Goal: Entertainment & Leisure: Consume media (video, audio)

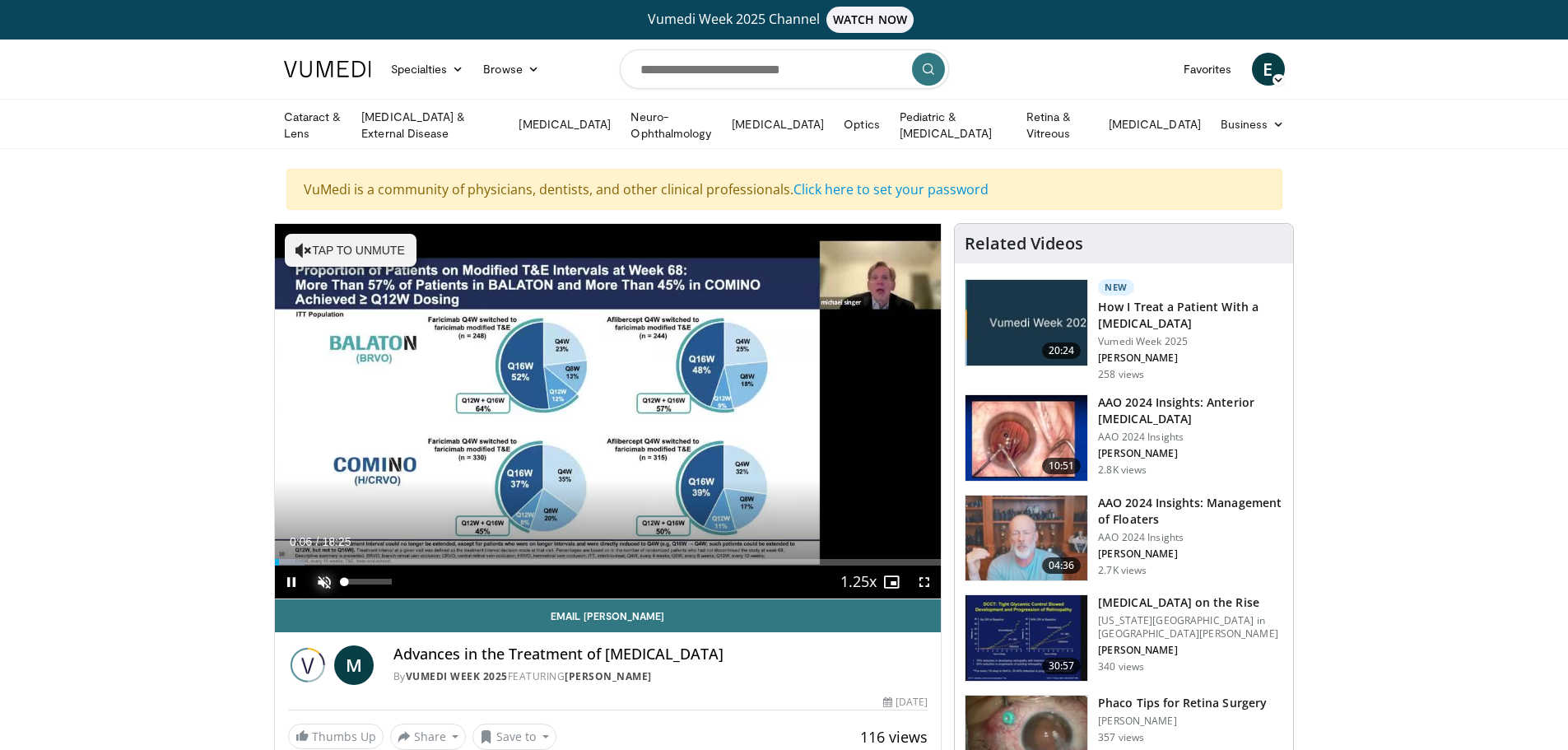
click at [328, 578] on span "Video Player" at bounding box center [324, 582] width 33 height 33
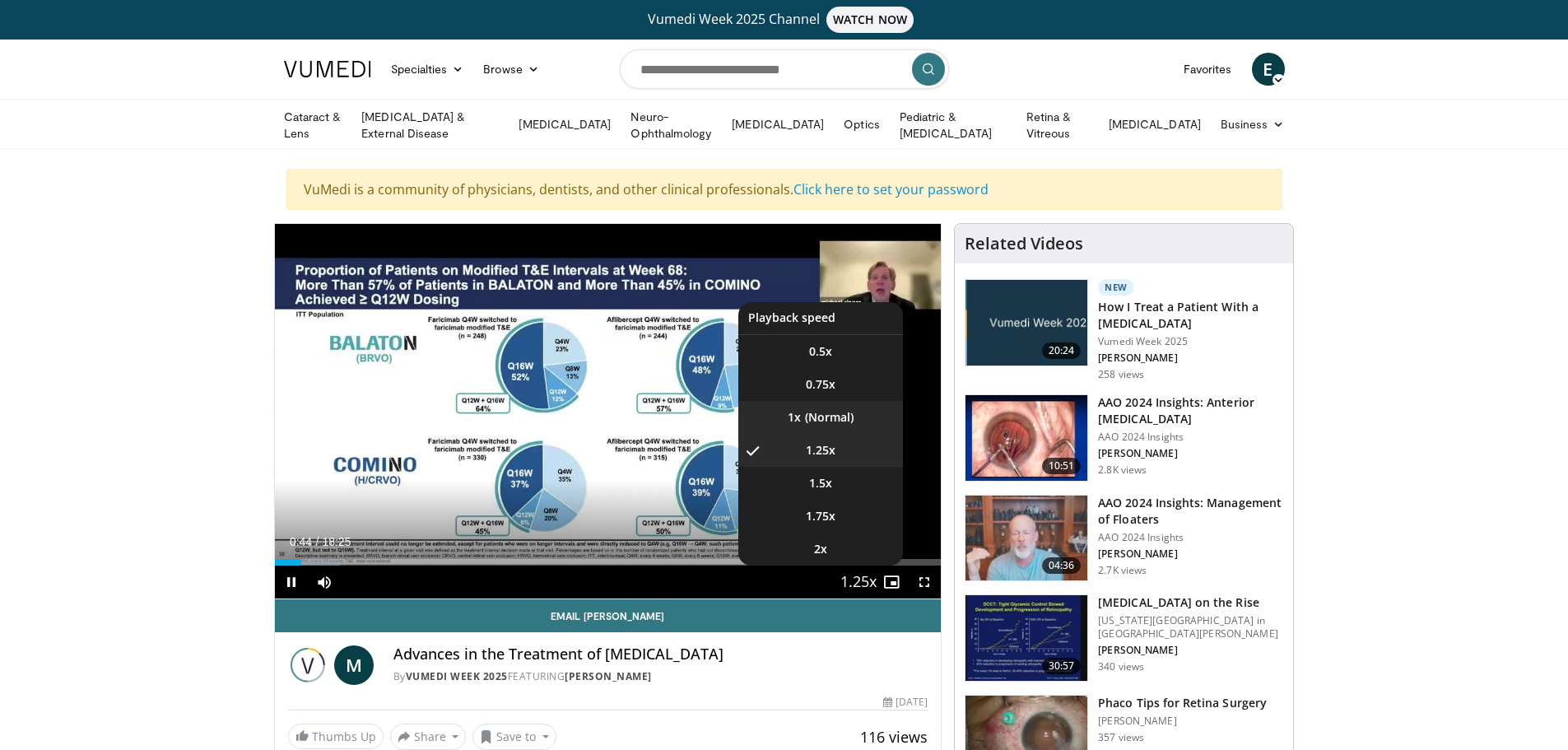
click at [828, 417] on li "1x" at bounding box center [820, 417] width 165 height 33
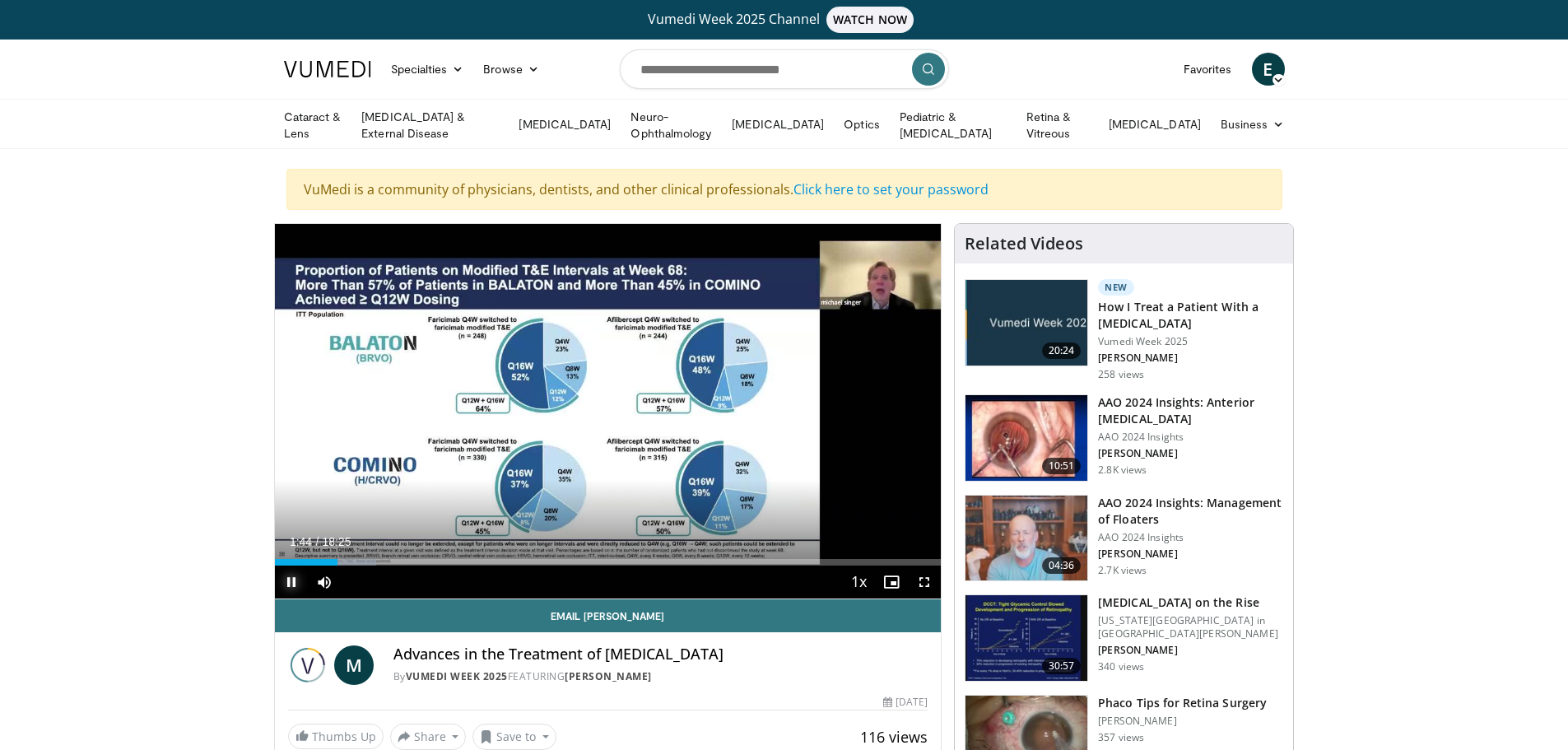
click at [298, 578] on span "Video Player" at bounding box center [291, 582] width 33 height 33
click at [288, 572] on span "Video Player" at bounding box center [291, 582] width 33 height 33
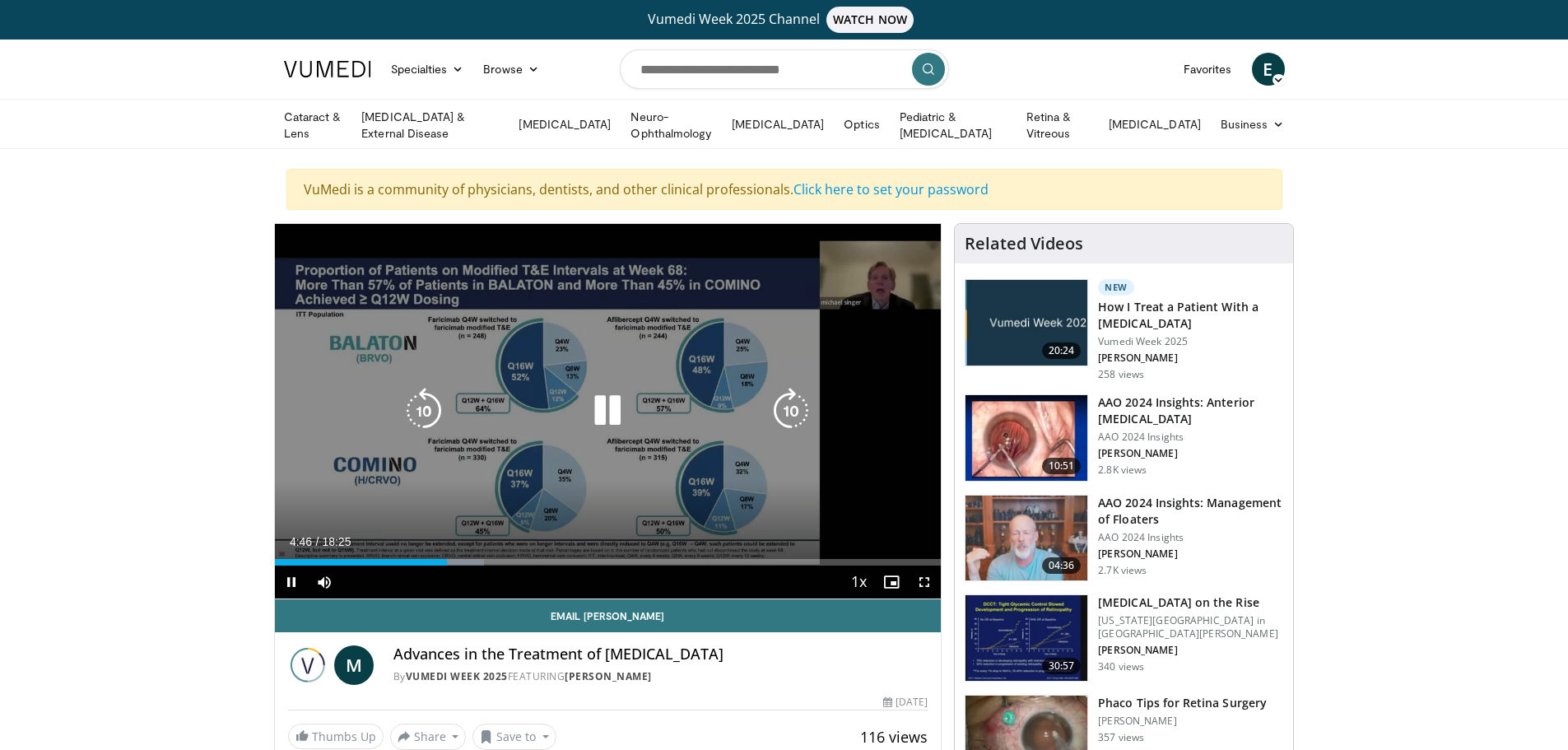
click at [604, 409] on icon "Video Player" at bounding box center [608, 410] width 46 height 46
click at [595, 410] on icon "Video Player" at bounding box center [608, 410] width 46 height 46
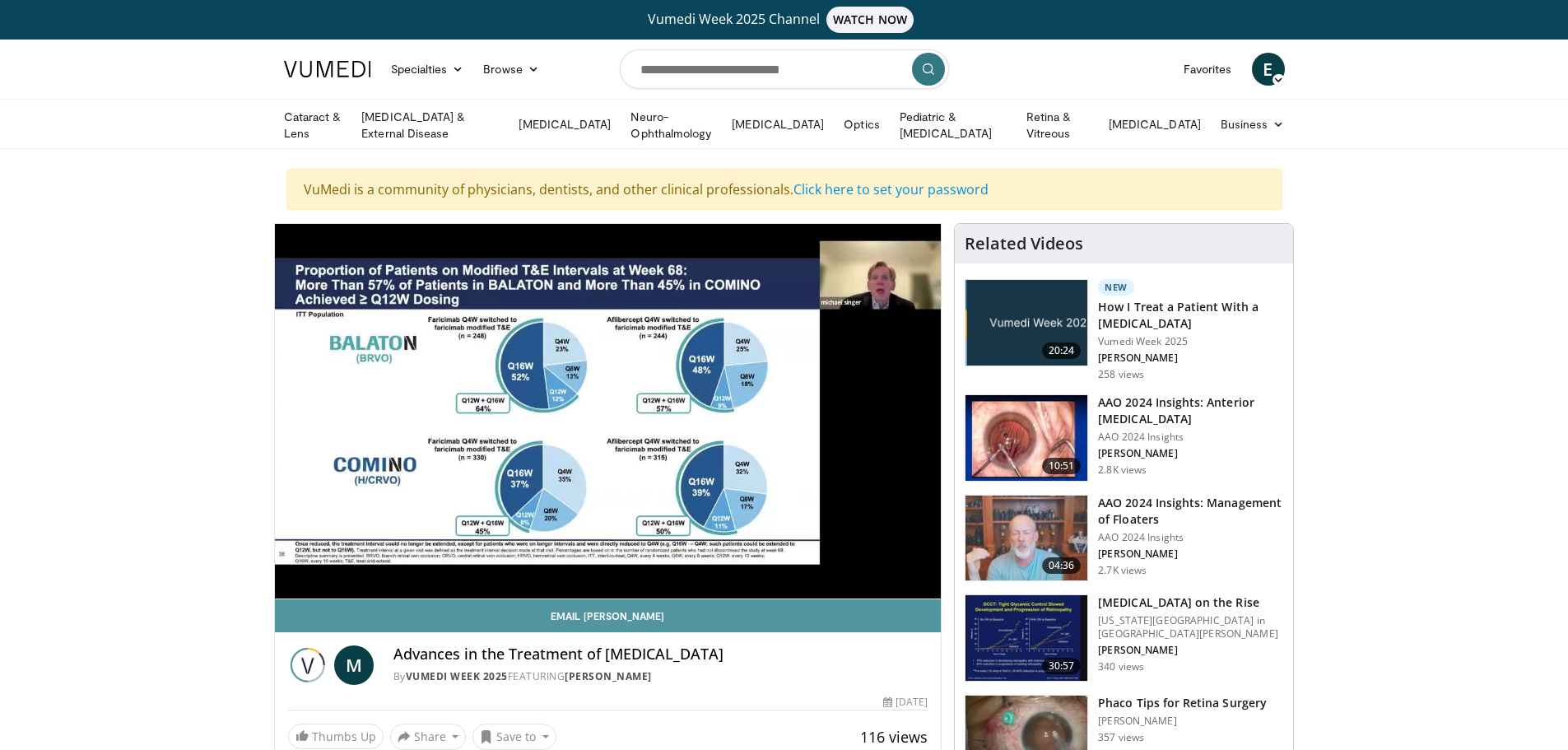
click at [723, 619] on link "Email Michael" at bounding box center [608, 615] width 667 height 33
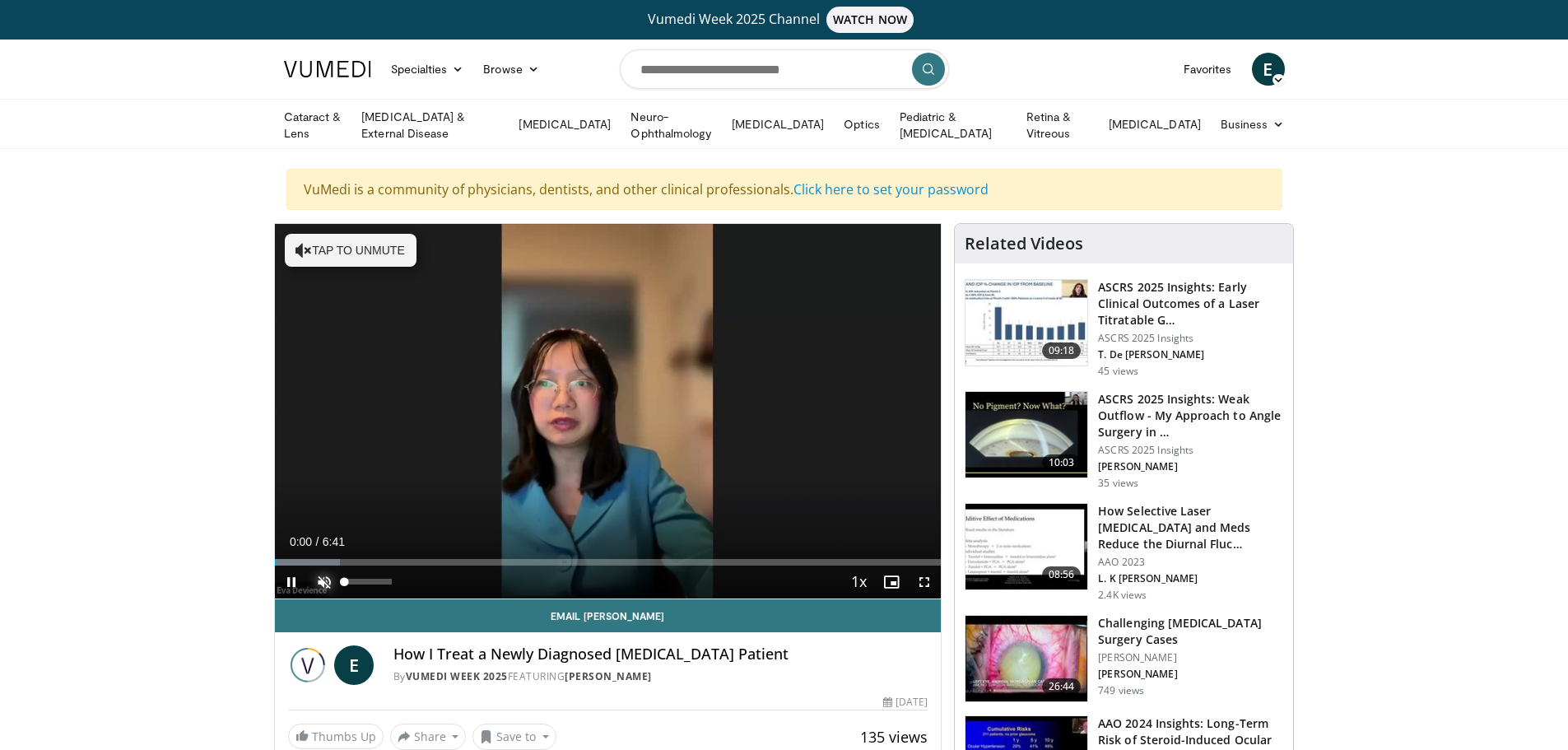
click at [326, 576] on span "Video Player" at bounding box center [324, 582] width 33 height 33
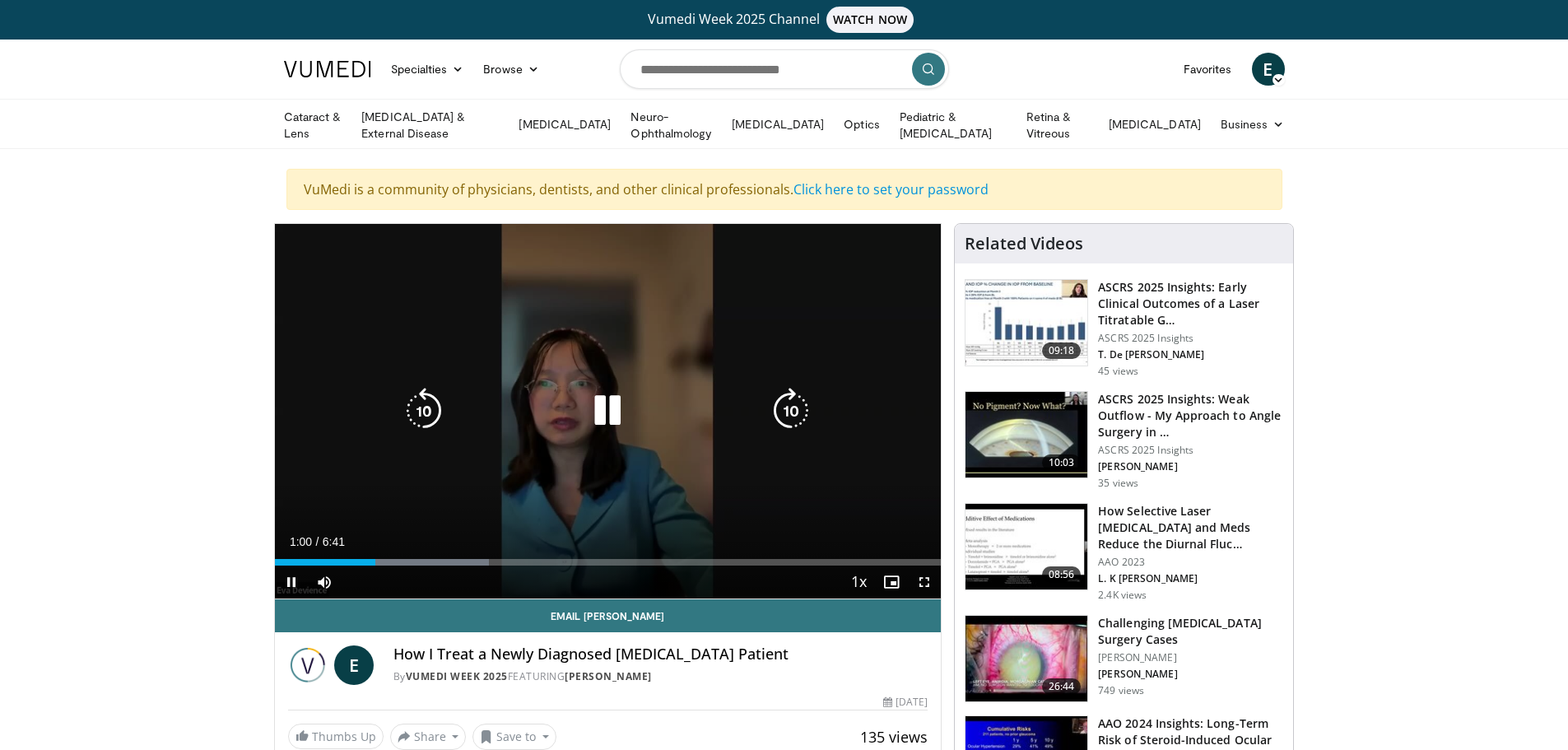
click at [788, 414] on icon "Video Player" at bounding box center [791, 410] width 46 height 46
click at [785, 409] on icon "Video Player" at bounding box center [791, 410] width 46 height 46
click at [790, 406] on icon "Video Player" at bounding box center [791, 410] width 46 height 46
click at [796, 411] on icon "Video Player" at bounding box center [791, 410] width 46 height 46
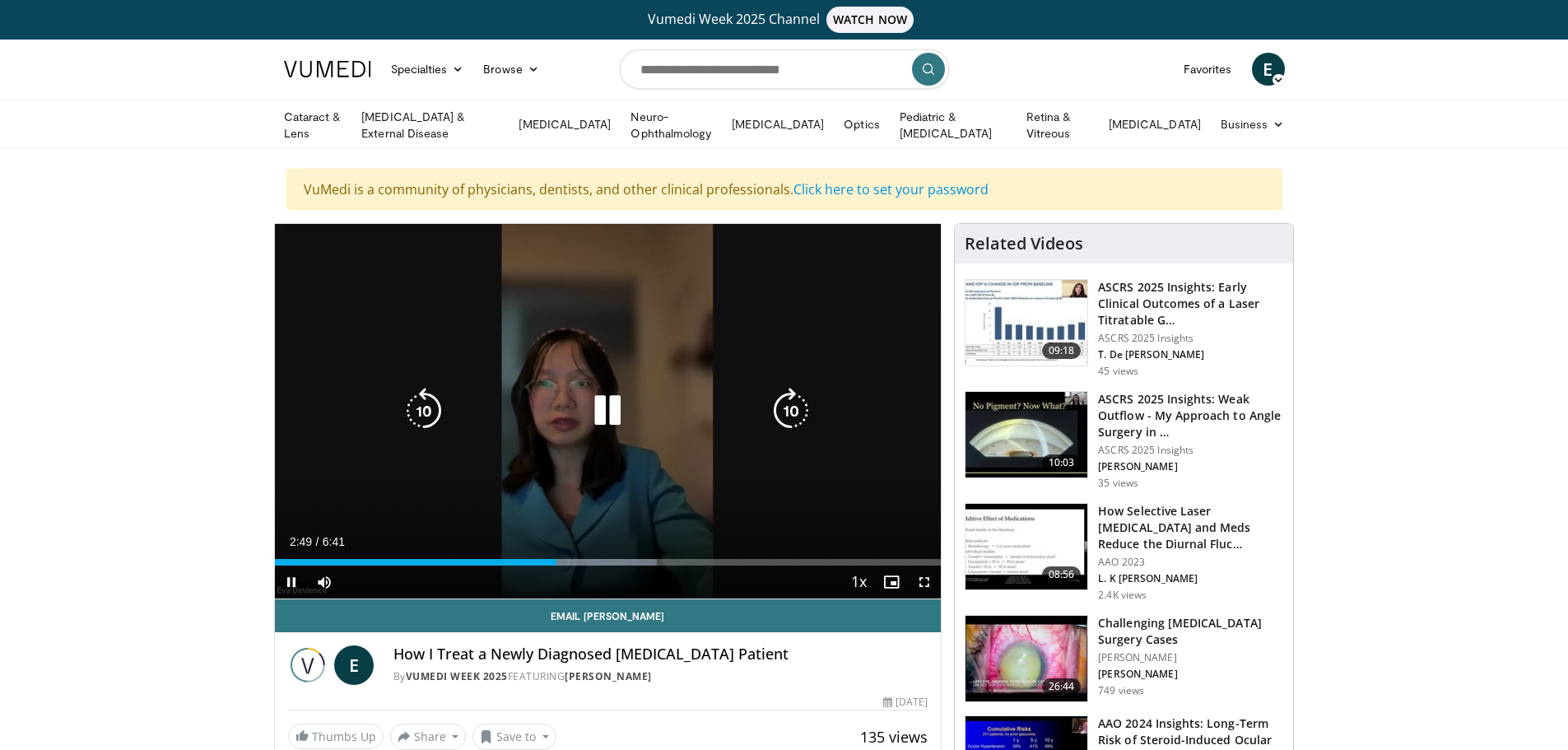
click at [423, 403] on icon "Video Player" at bounding box center [424, 410] width 46 height 46
click at [423, 410] on icon "Video Player" at bounding box center [424, 410] width 46 height 46
click at [420, 402] on icon "Video Player" at bounding box center [424, 410] width 46 height 46
click at [418, 404] on icon "Video Player" at bounding box center [424, 410] width 46 height 46
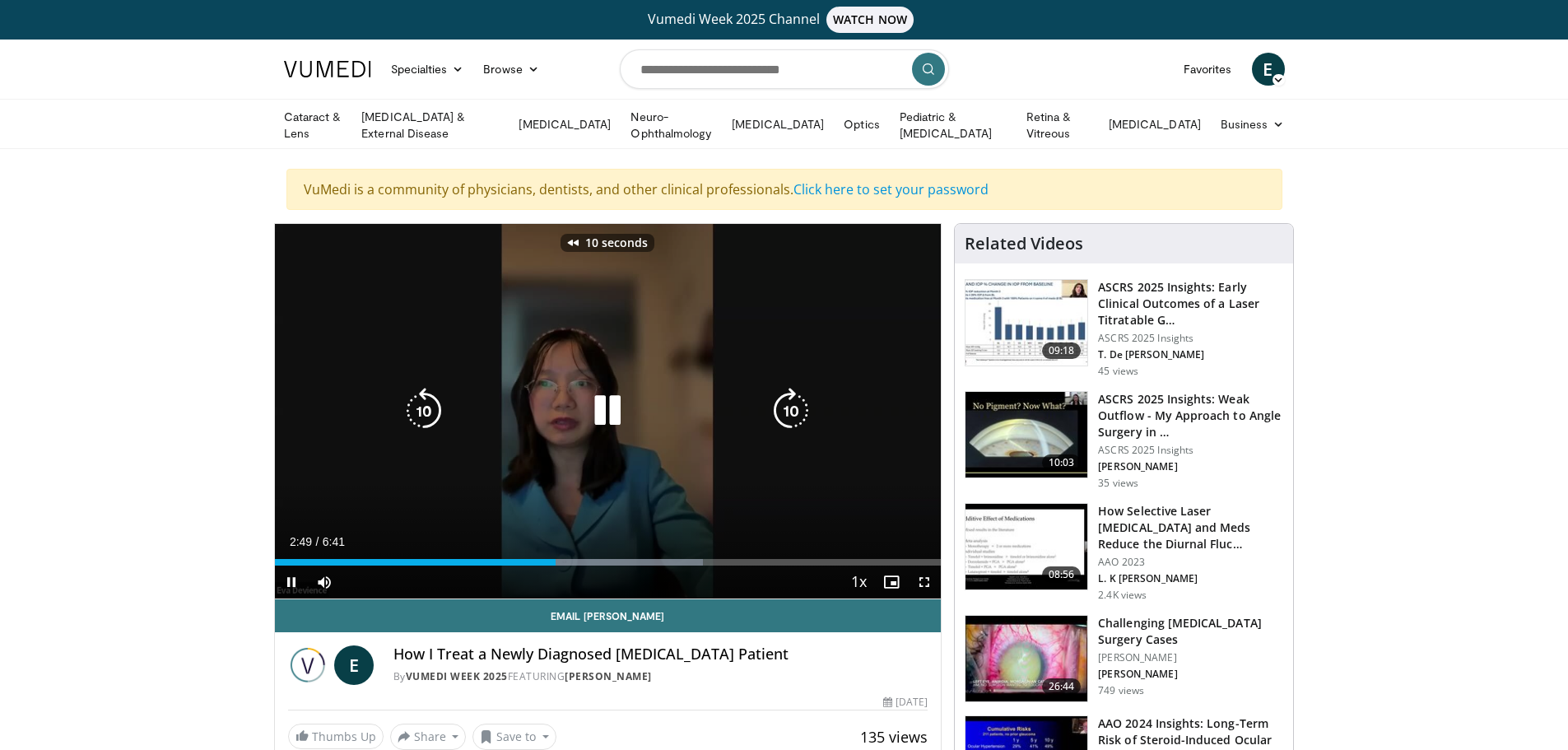
click at [418, 404] on icon "Video Player" at bounding box center [424, 410] width 46 height 46
click at [417, 409] on icon "Video Player" at bounding box center [424, 410] width 46 height 46
click at [428, 410] on icon "Video Player" at bounding box center [424, 410] width 46 height 46
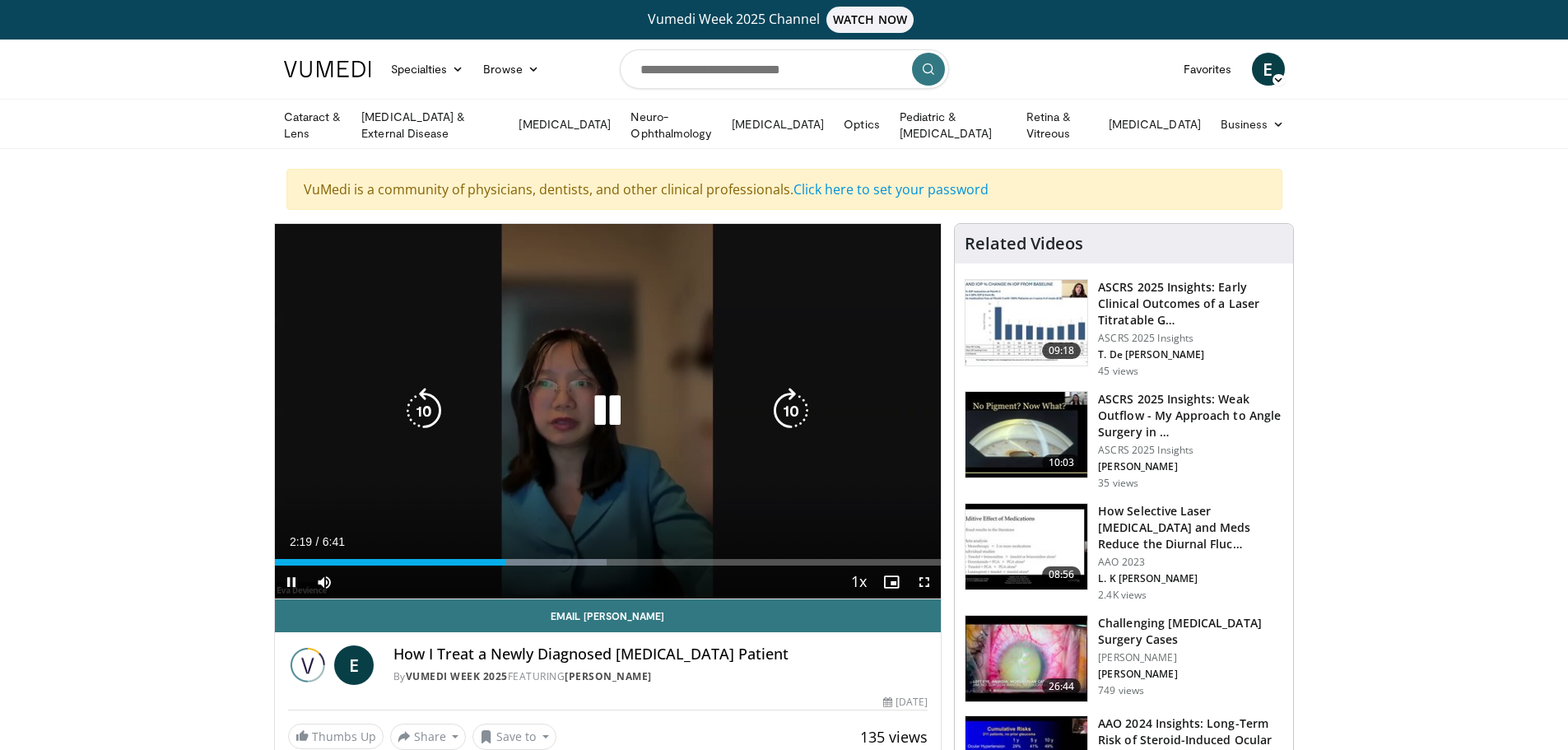
click at [428, 410] on icon "Video Player" at bounding box center [424, 410] width 46 height 46
click at [425, 414] on icon "Video Player" at bounding box center [424, 410] width 46 height 46
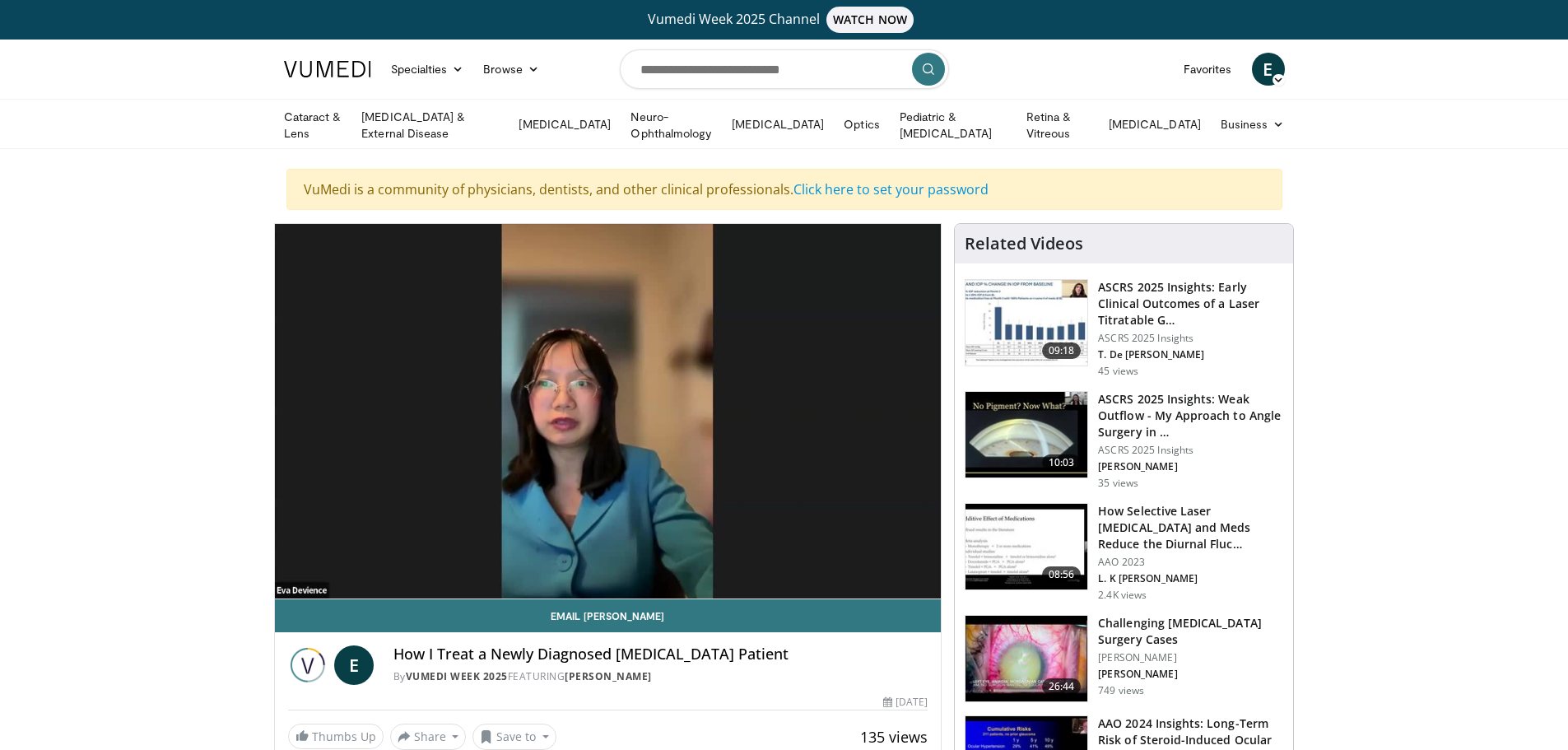
click at [425, 414] on div "10 seconds Tap to unmute" at bounding box center [608, 410] width 667 height 375
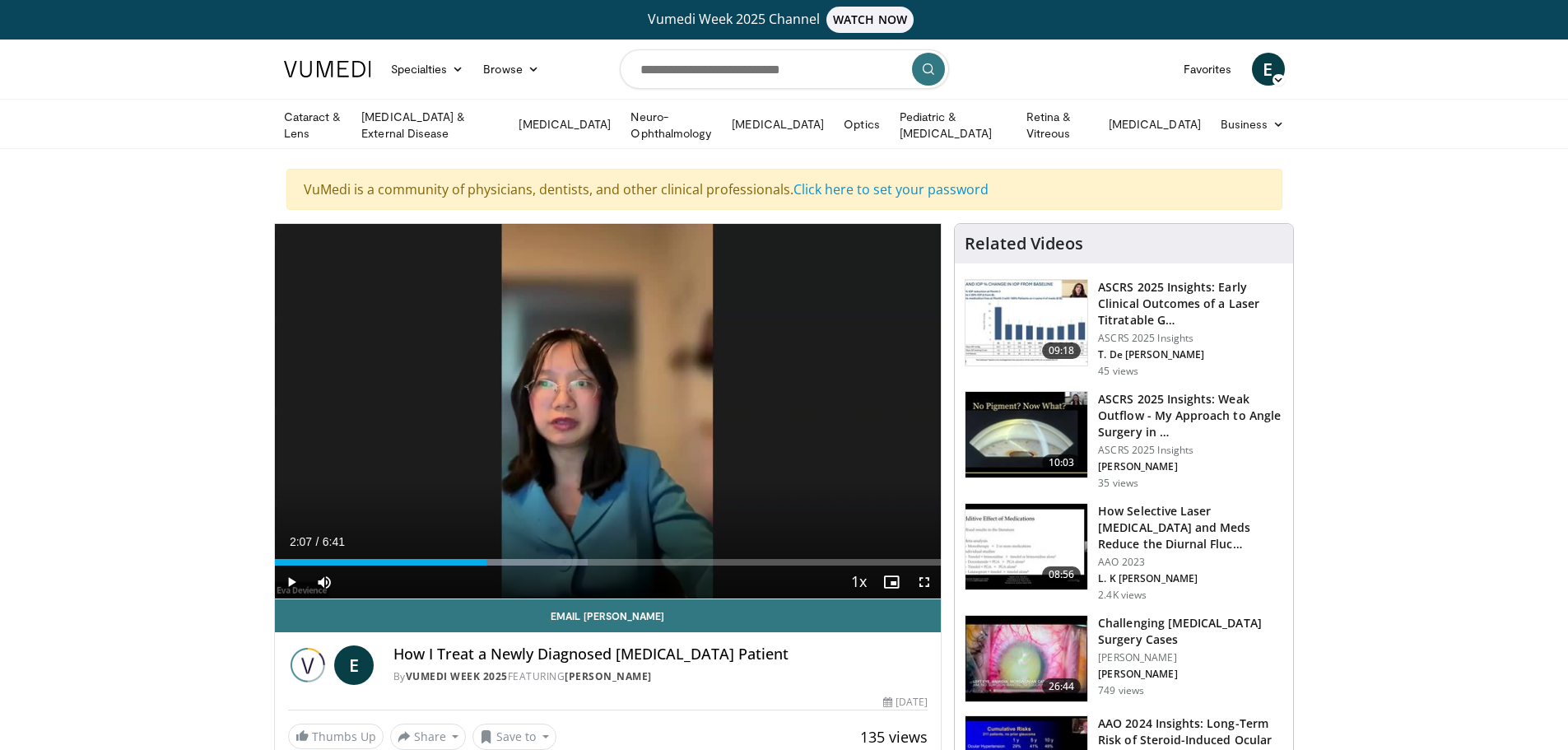
click at [425, 414] on div "10 seconds Tap to unmute" at bounding box center [608, 410] width 667 height 375
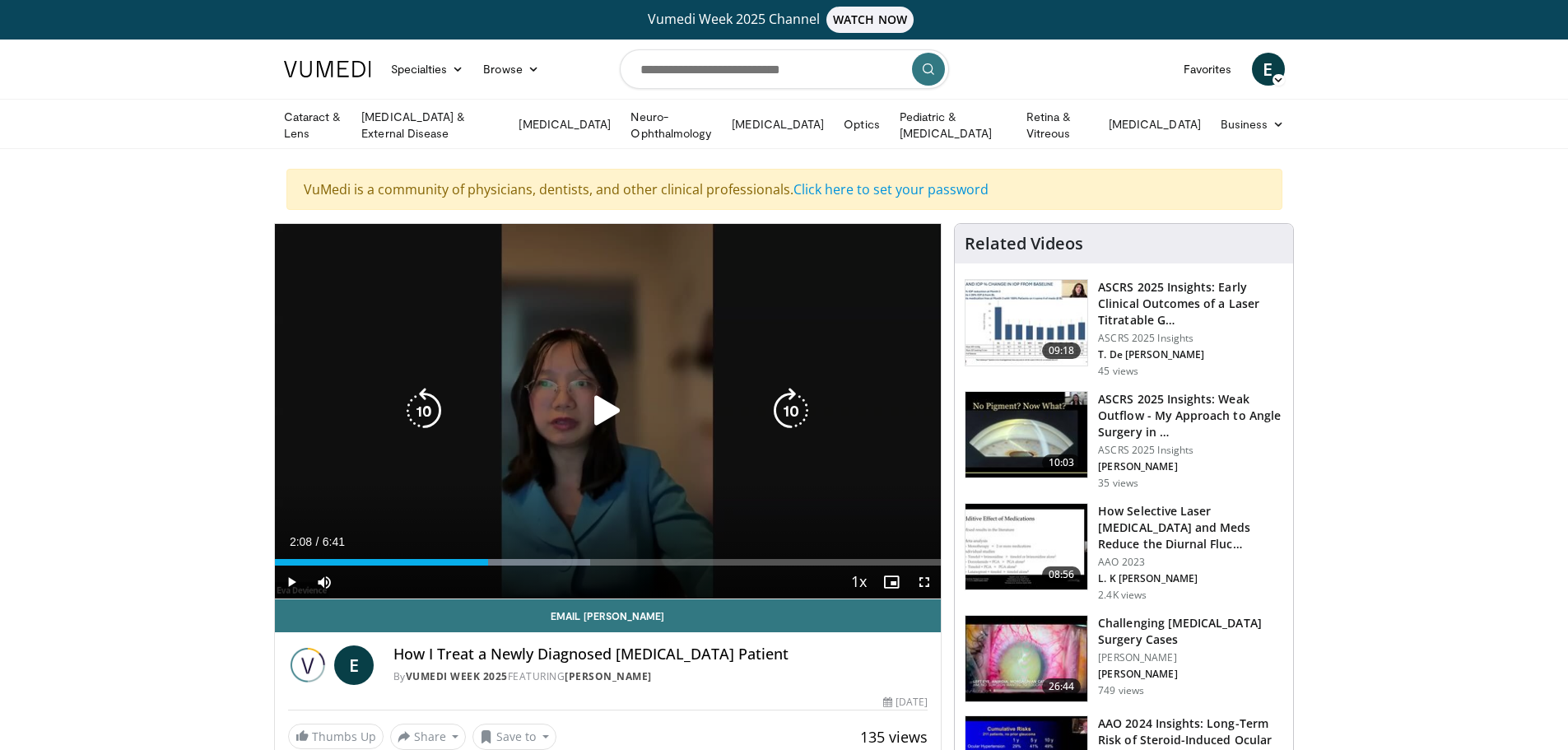
click at [445, 400] on icon "Video Player" at bounding box center [424, 410] width 46 height 46
click at [431, 398] on icon "Video Player" at bounding box center [424, 410] width 46 height 46
click at [607, 406] on icon "Video Player" at bounding box center [608, 410] width 46 height 46
click at [418, 402] on icon "Video Player" at bounding box center [424, 410] width 46 height 46
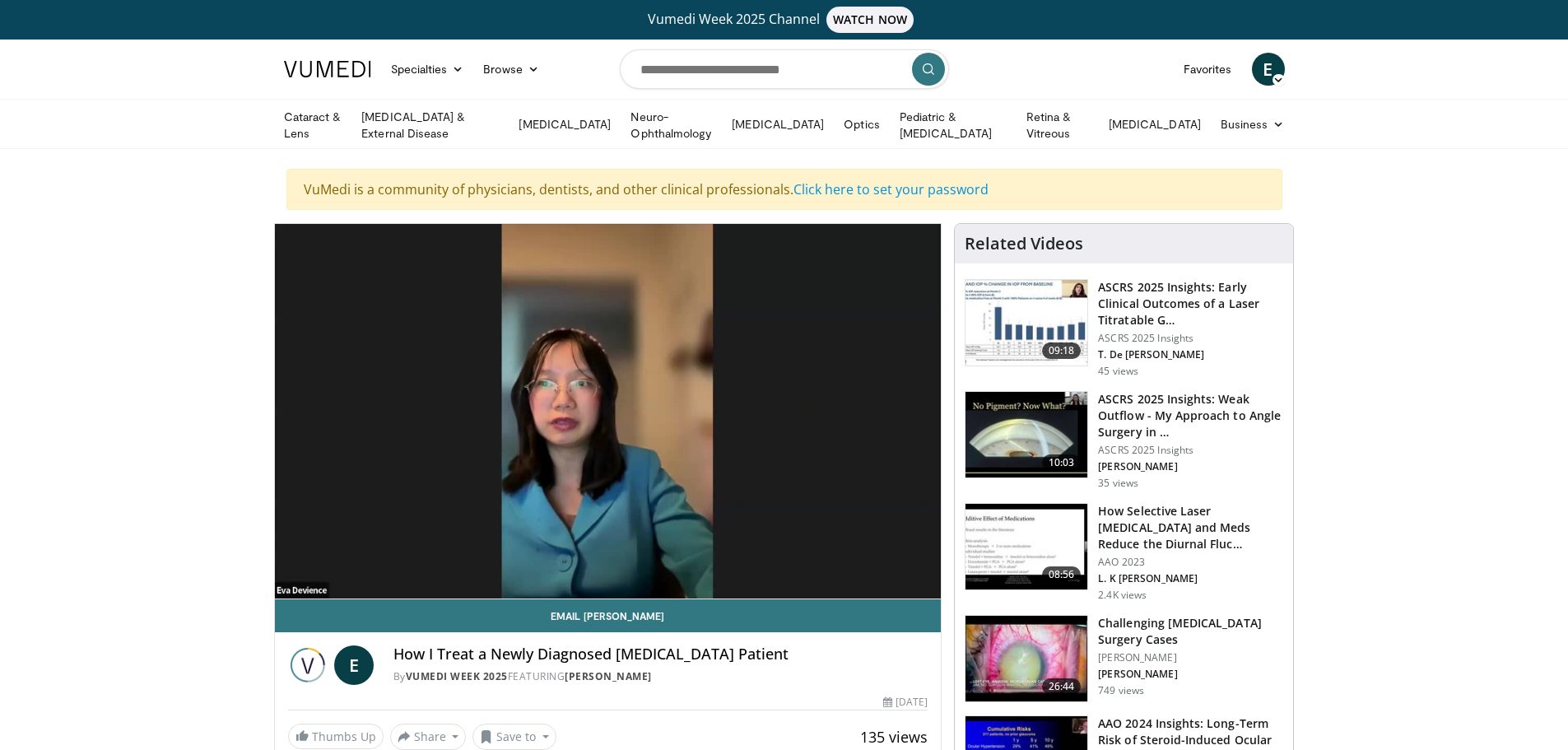
click at [420, 410] on div "20 seconds Tap to unmute" at bounding box center [608, 410] width 667 height 375
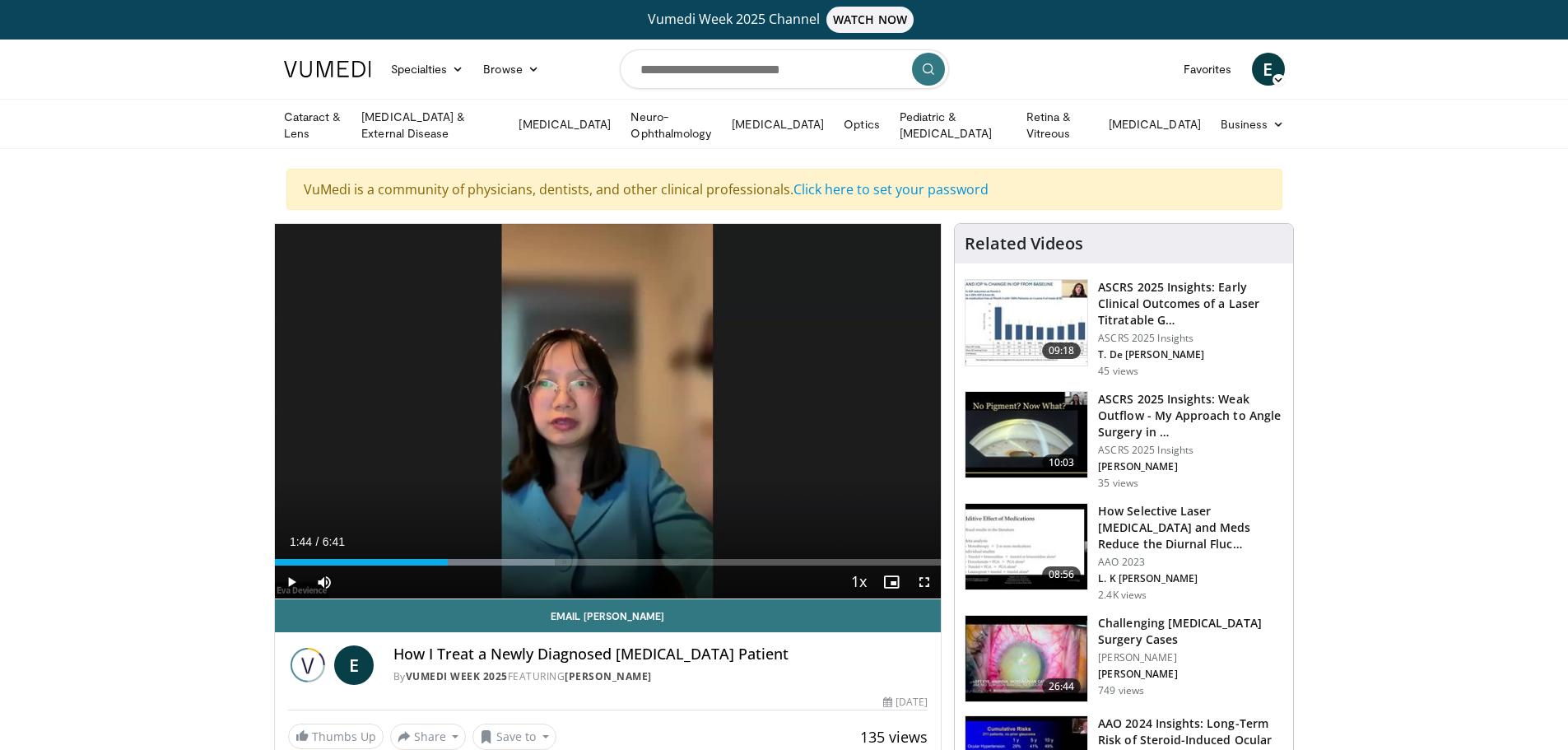
click at [420, 410] on div "20 seconds Tap to unmute" at bounding box center [608, 410] width 667 height 375
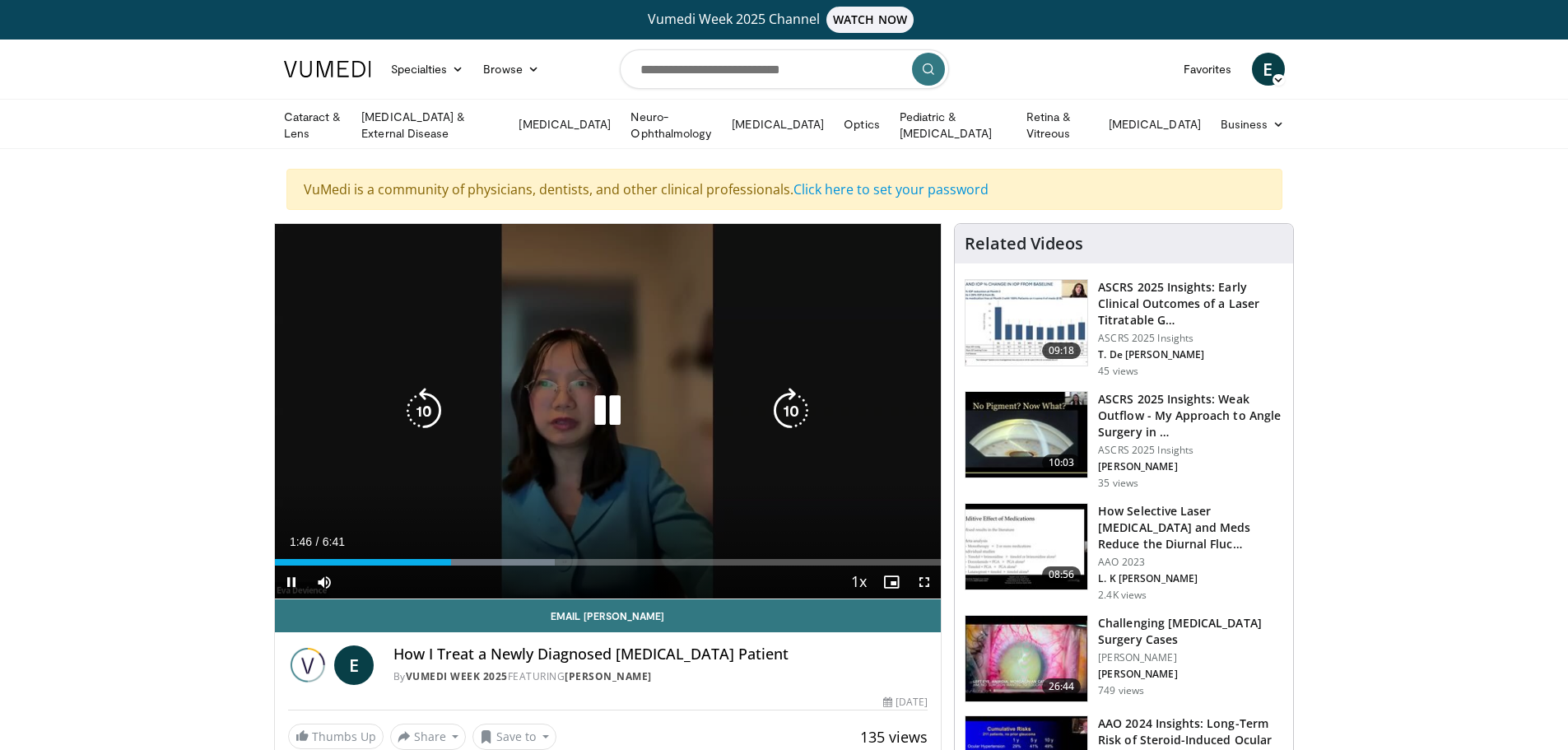
click at [417, 411] on icon "Video Player" at bounding box center [424, 410] width 46 height 46
click at [418, 414] on icon "Video Player" at bounding box center [424, 410] width 46 height 46
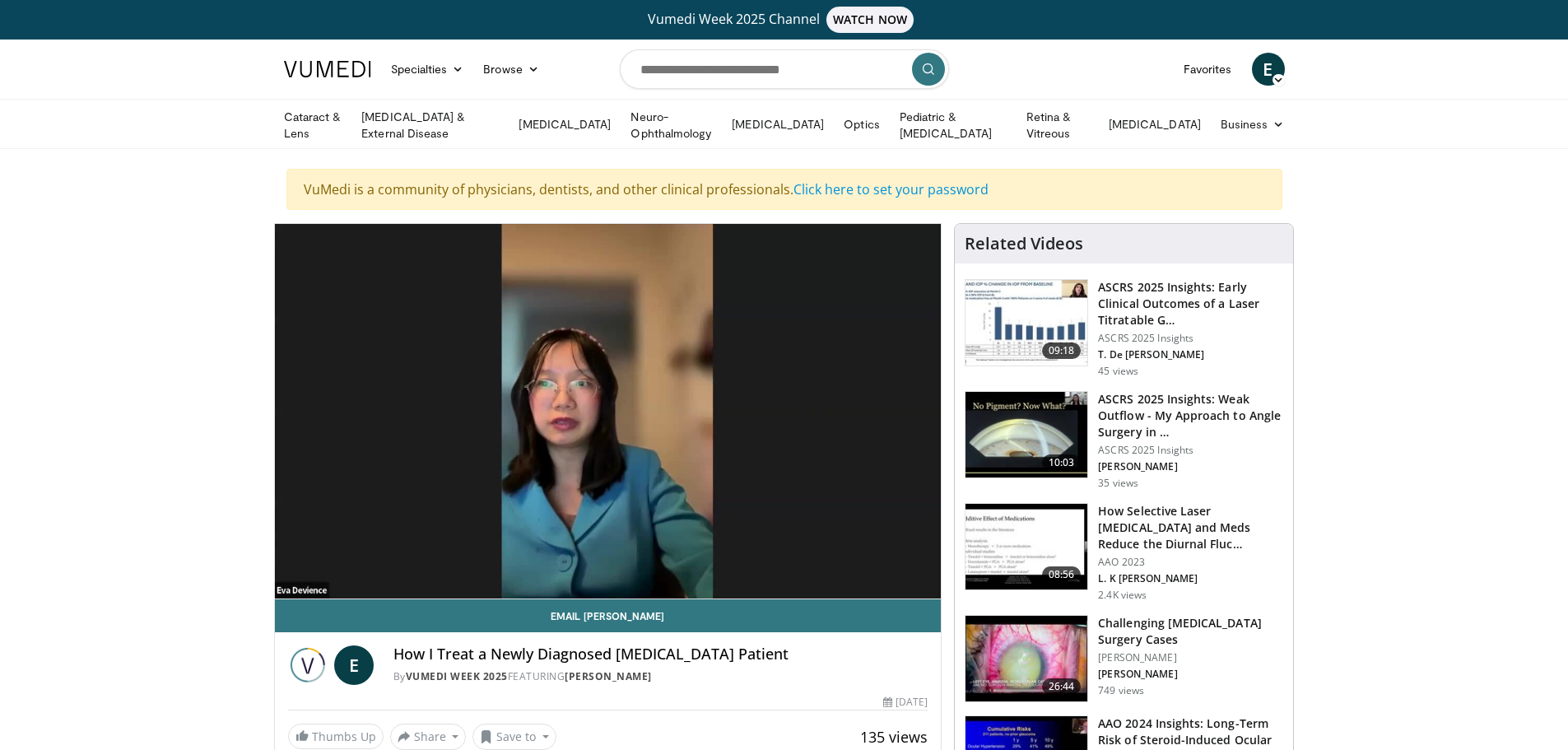
click at [418, 414] on div "10 seconds Tap to unmute" at bounding box center [608, 410] width 667 height 375
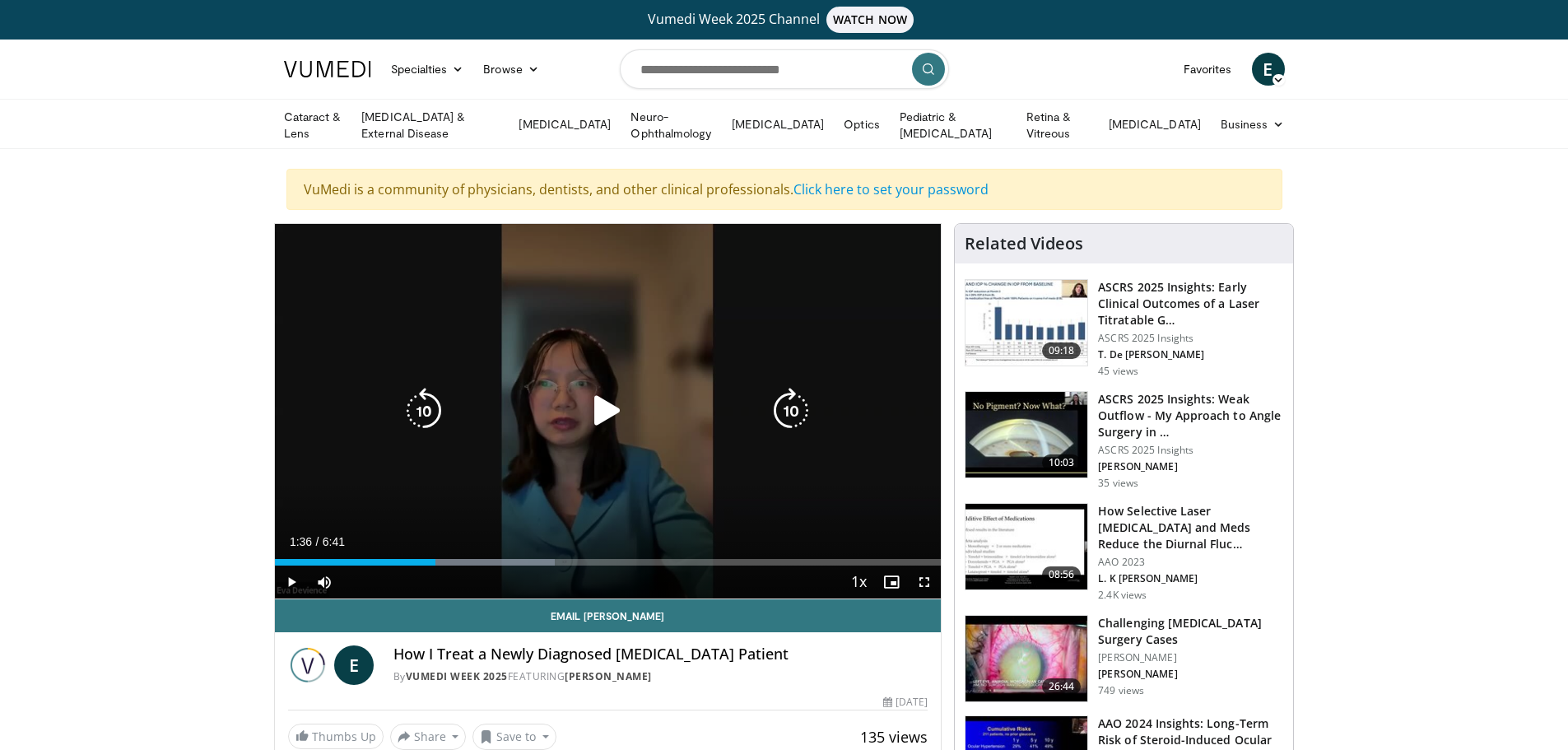
click at [434, 410] on icon "Video Player" at bounding box center [424, 410] width 46 height 46
click at [615, 409] on icon "Video Player" at bounding box center [608, 410] width 46 height 46
click at [786, 403] on icon "Video Player" at bounding box center [791, 410] width 46 height 46
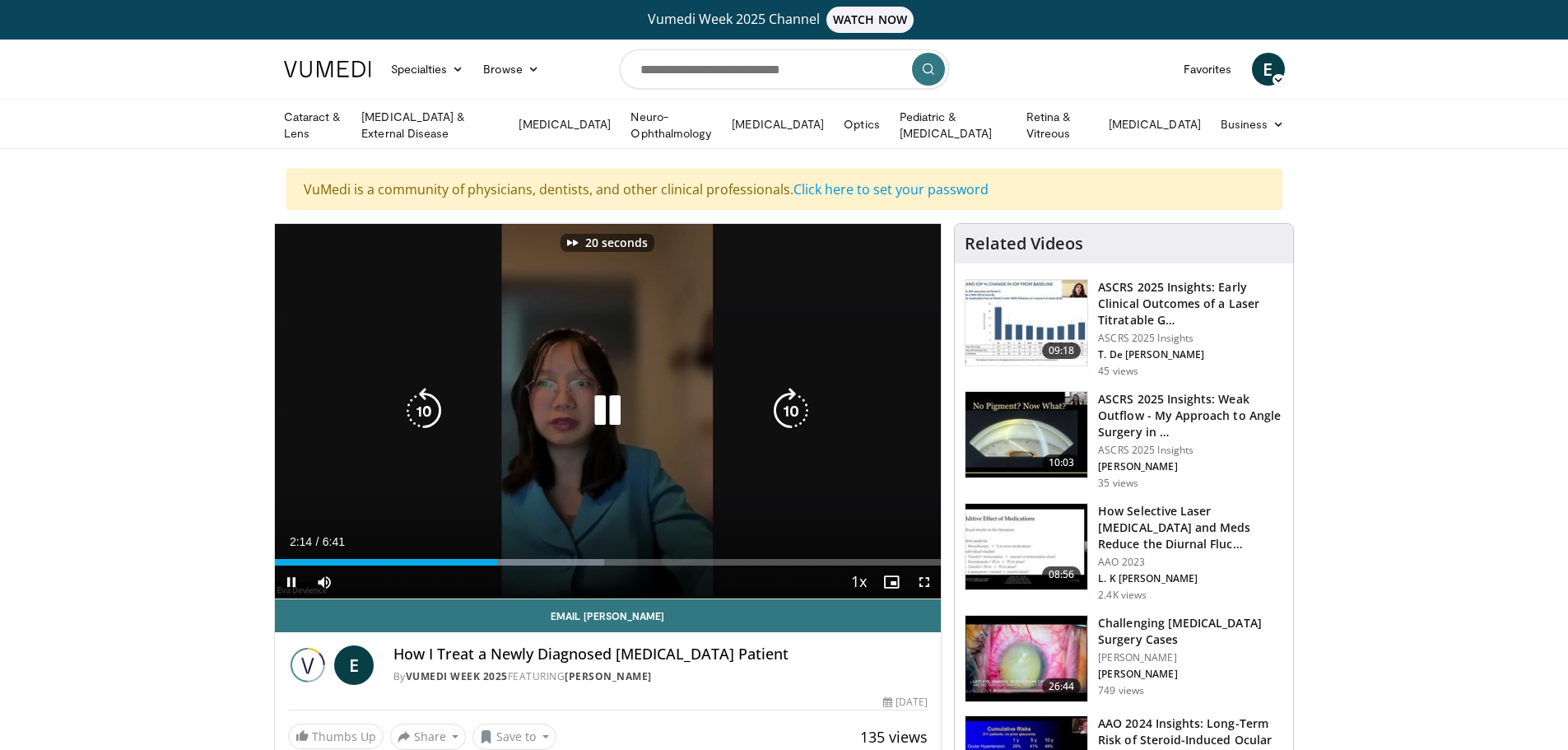
click at [786, 403] on icon "Video Player" at bounding box center [791, 410] width 46 height 46
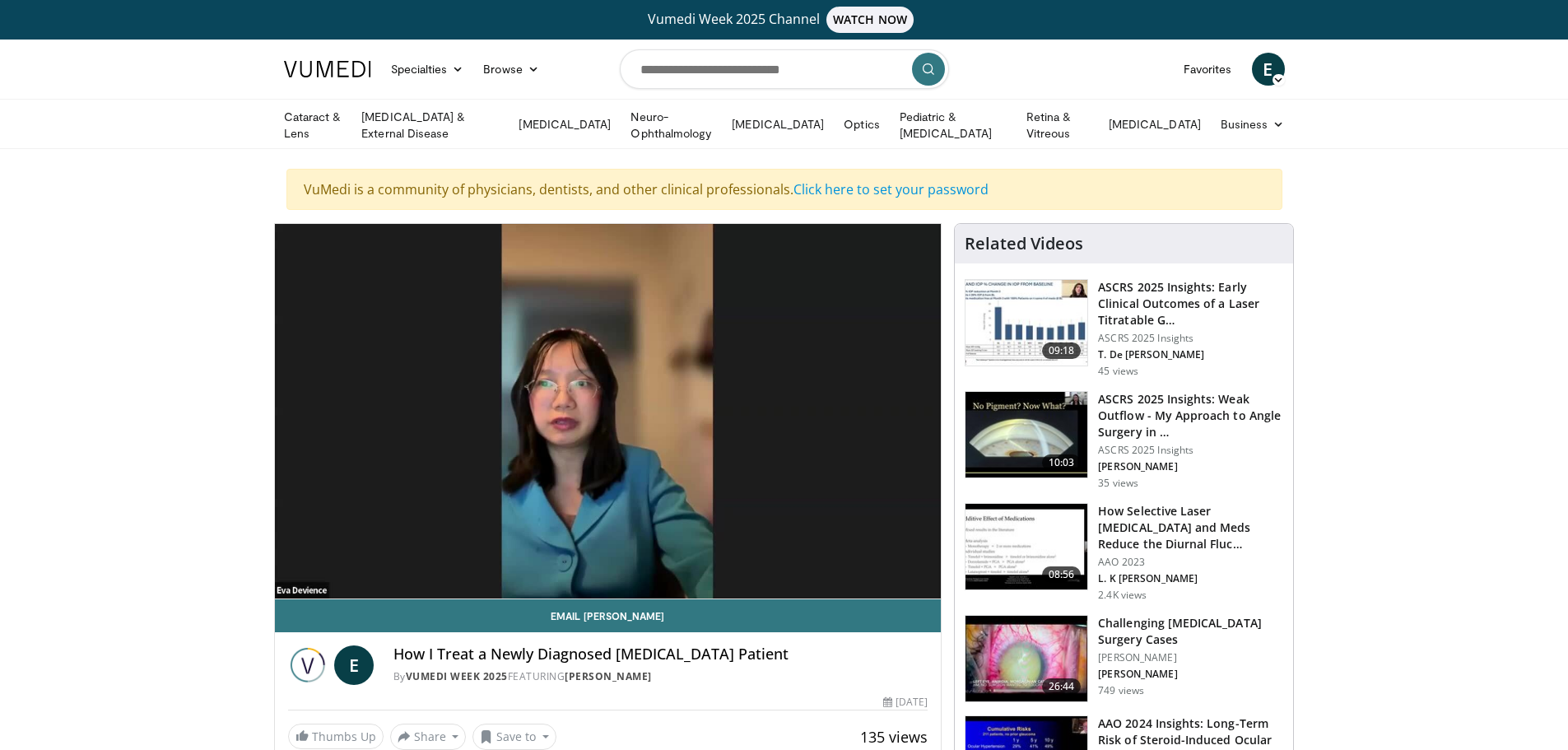
click at [786, 403] on div "10 seconds Tap to unmute" at bounding box center [608, 410] width 667 height 375
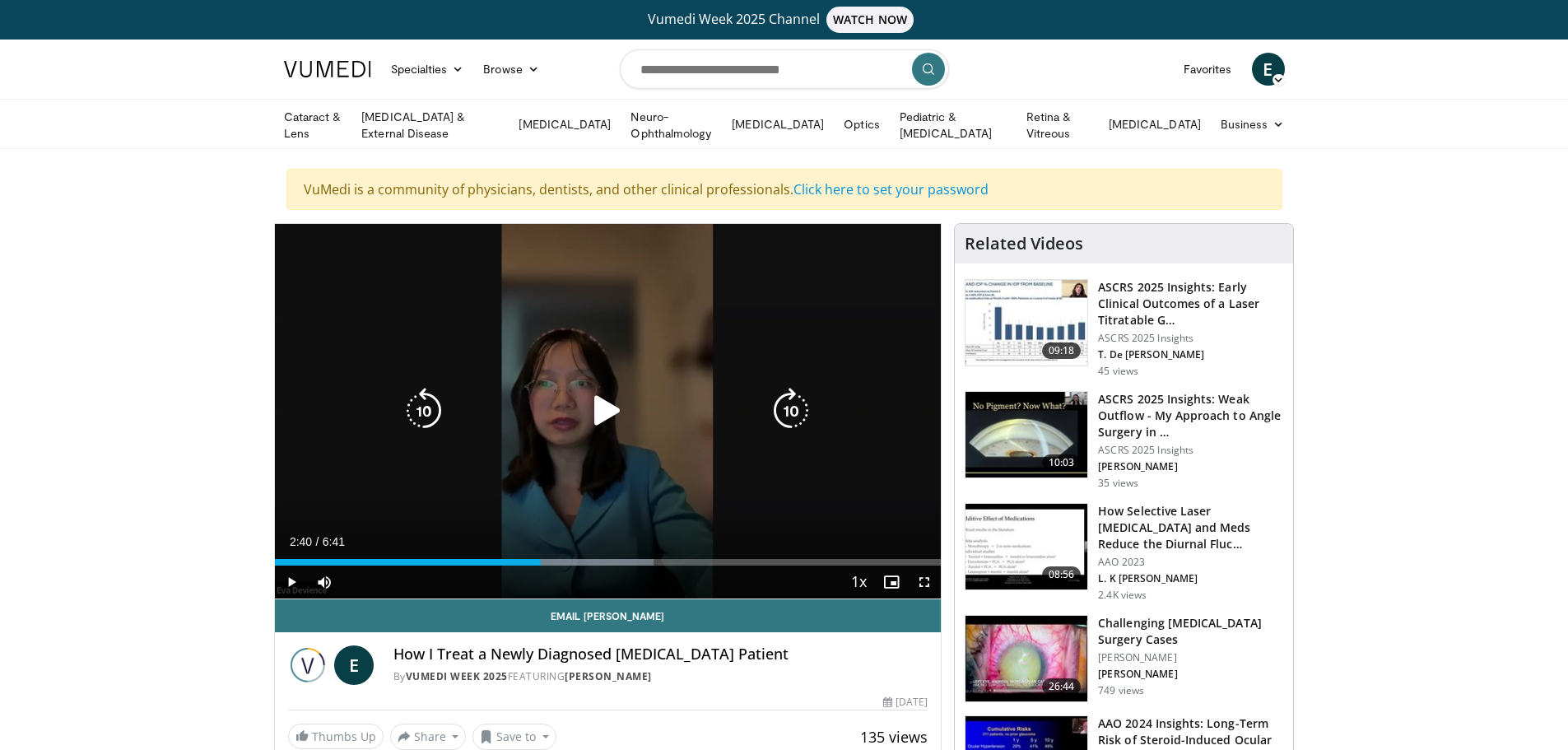
click at [796, 402] on icon "Video Player" at bounding box center [791, 410] width 46 height 46
click at [602, 407] on icon "Video Player" at bounding box center [608, 410] width 46 height 46
click at [784, 409] on icon "Video Player" at bounding box center [791, 410] width 46 height 46
click at [790, 405] on icon "Video Player" at bounding box center [791, 410] width 46 height 46
click at [789, 407] on icon "Video Player" at bounding box center [791, 410] width 46 height 46
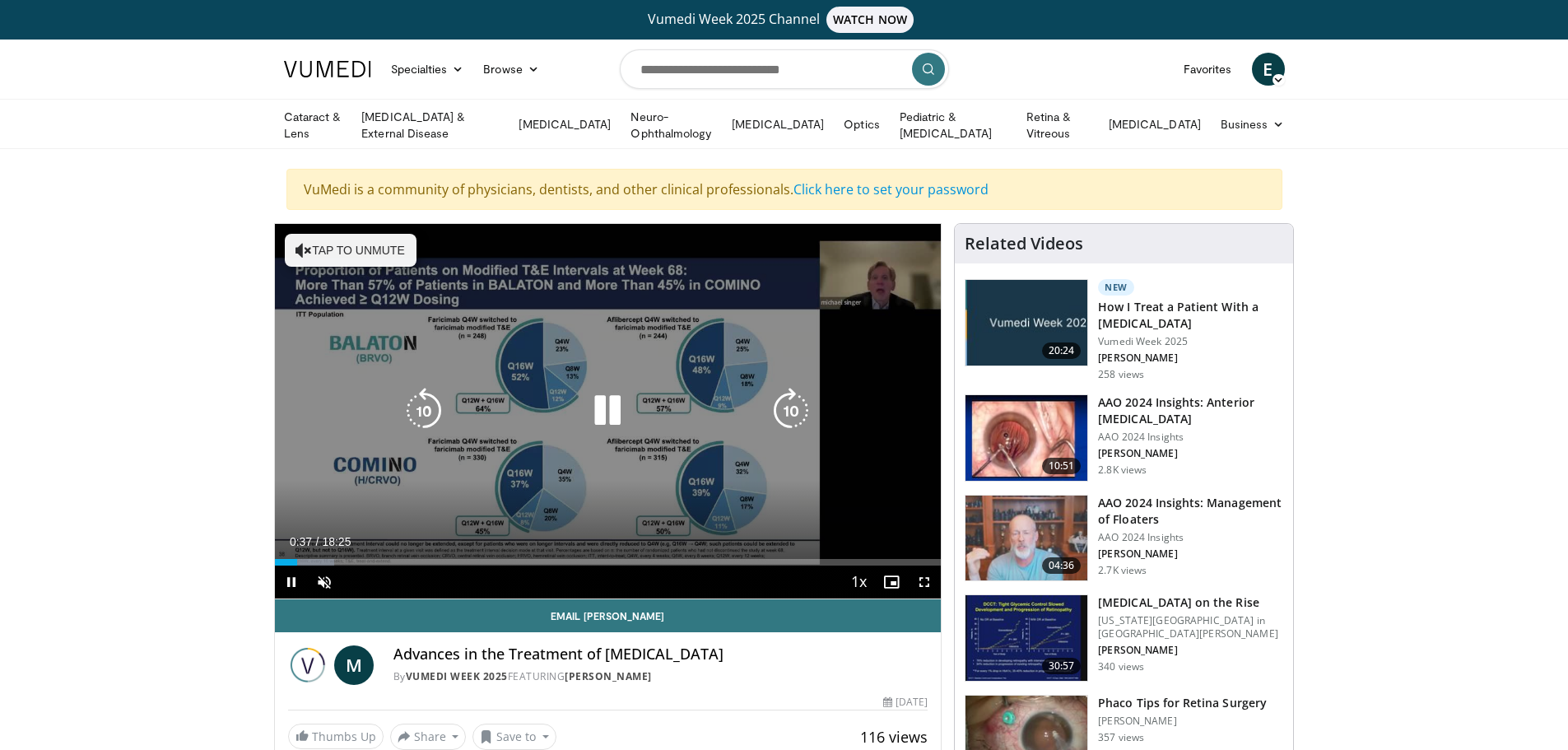
click at [364, 239] on button "Tap to unmute" at bounding box center [351, 250] width 131 height 33
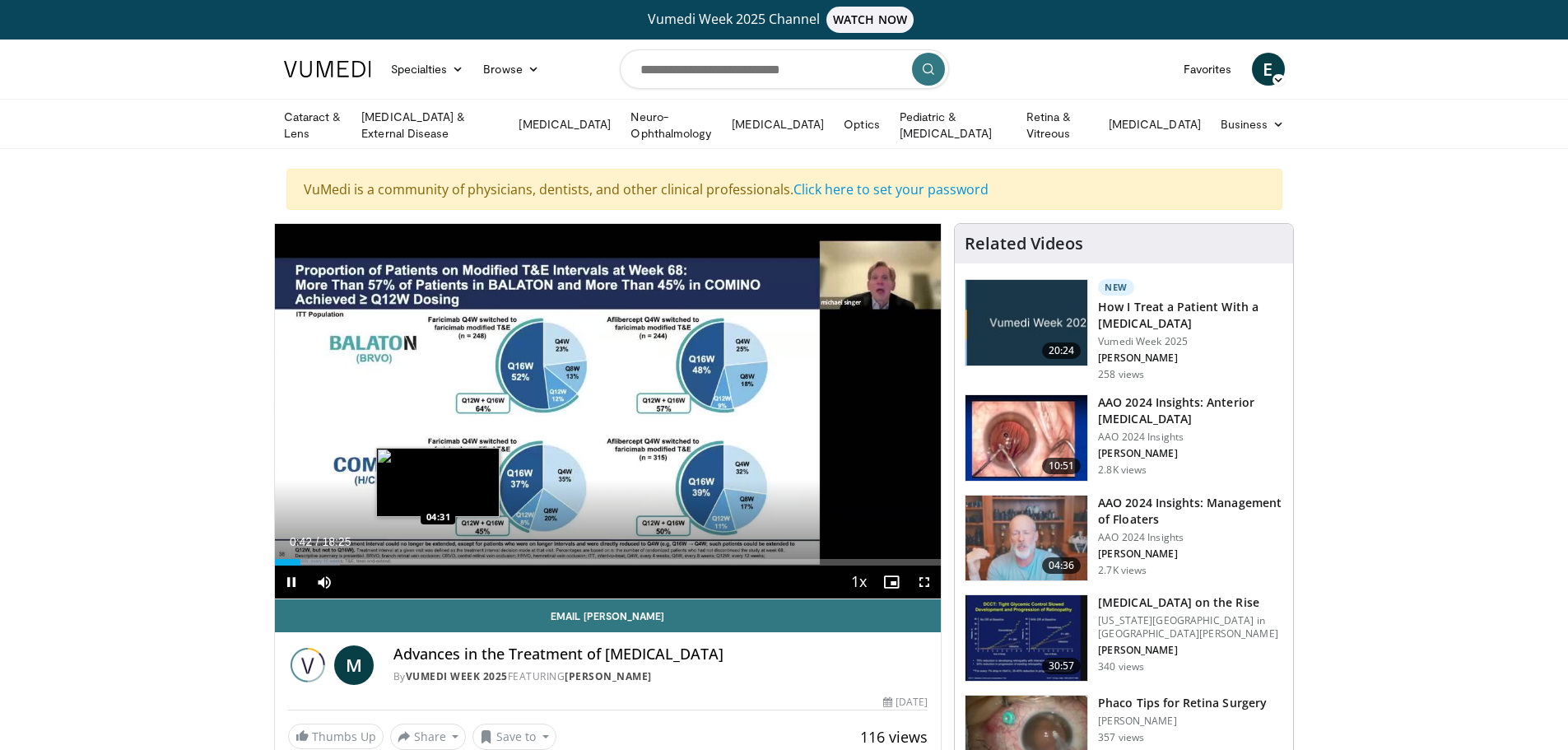
click at [438, 559] on div "Loaded : 9.87% 00:42 04:31" at bounding box center [608, 562] width 667 height 7
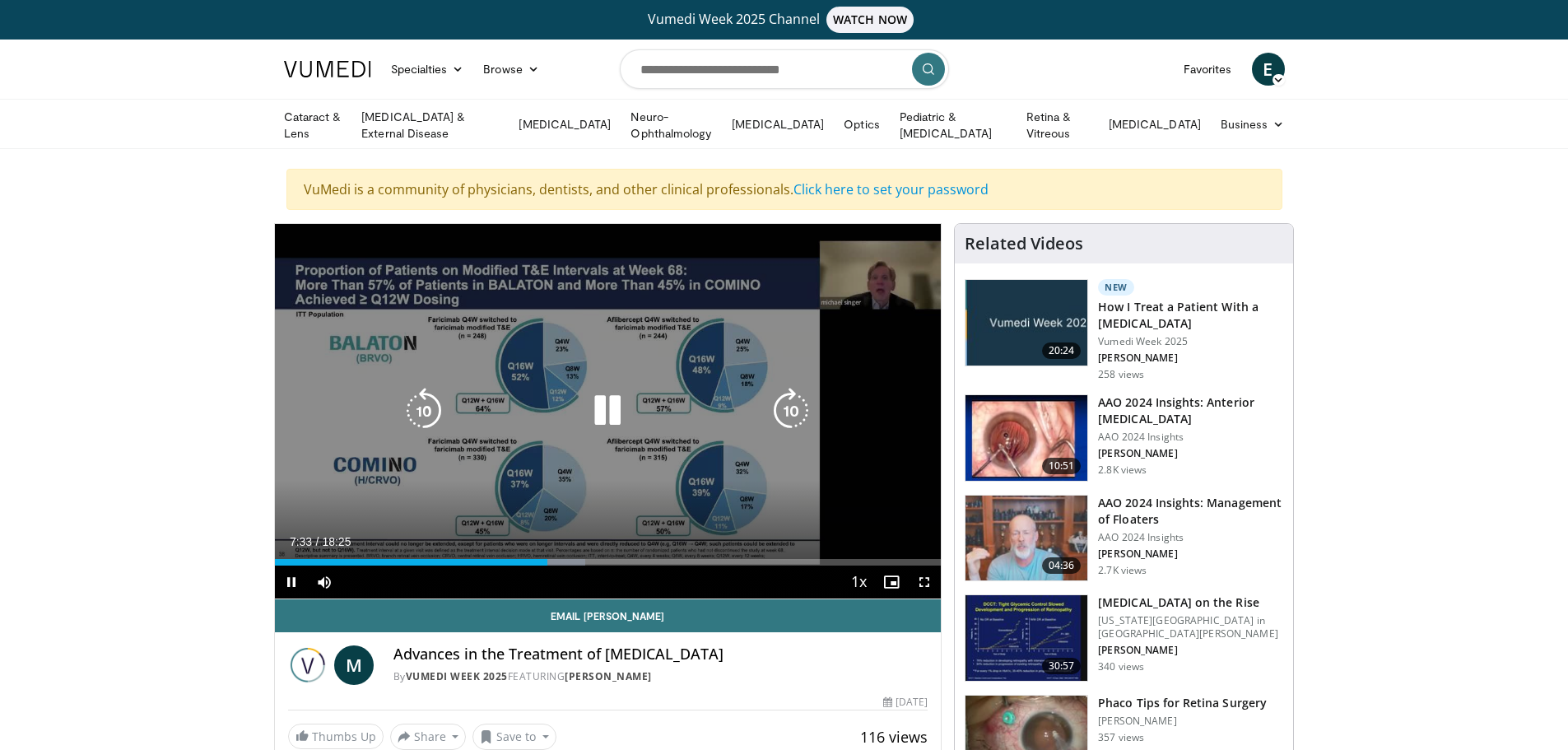
click at [610, 417] on icon "Video Player" at bounding box center [608, 410] width 46 height 46
click at [602, 416] on icon "Video Player" at bounding box center [608, 410] width 46 height 46
click at [617, 427] on icon "Video Player" at bounding box center [608, 410] width 46 height 46
click at [471, 434] on div "10 seconds Tap to unmute" at bounding box center [608, 410] width 667 height 375
click at [800, 407] on icon "Video Player" at bounding box center [791, 410] width 46 height 46
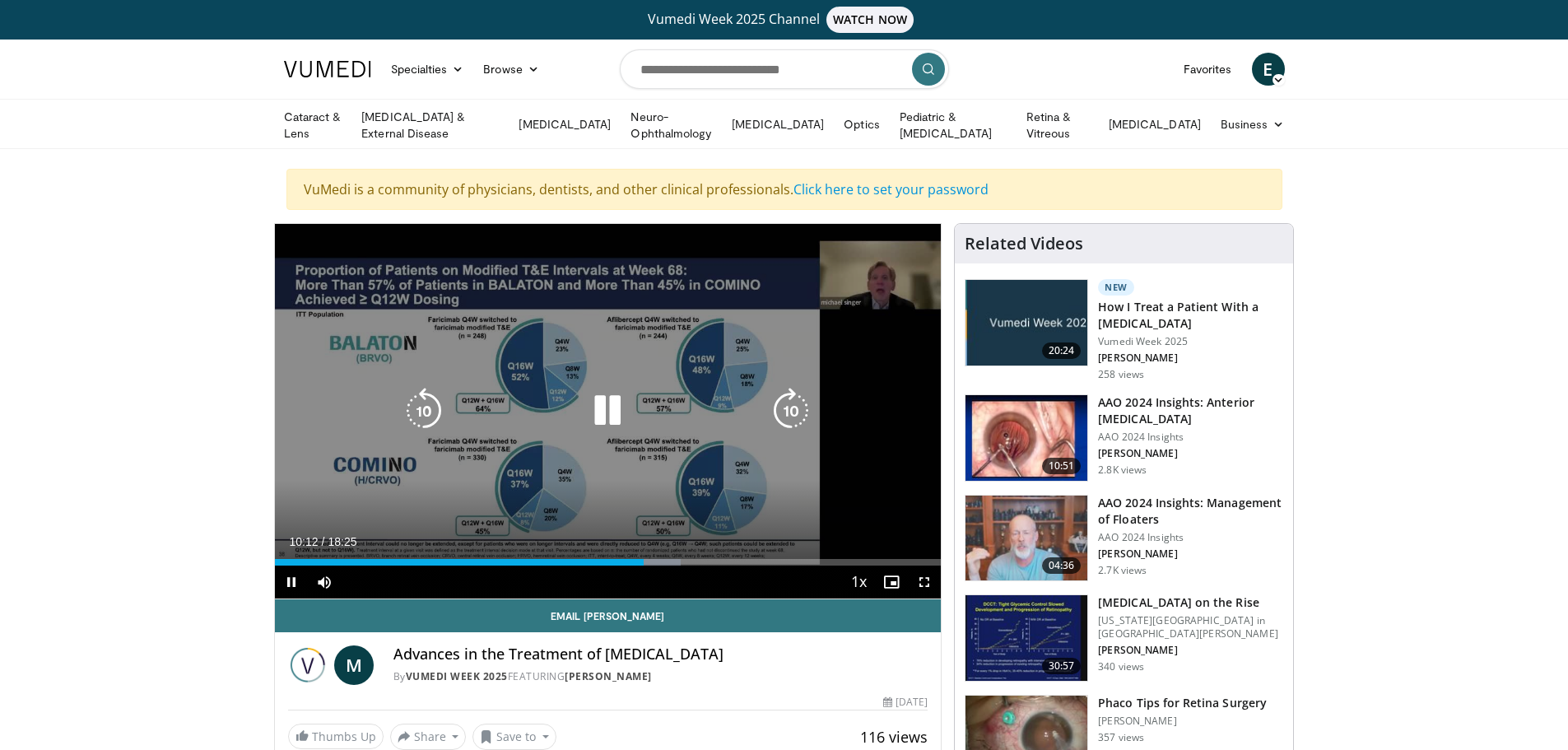
click at [800, 407] on icon "Video Player" at bounding box center [791, 410] width 46 height 46
click at [793, 402] on icon "Video Player" at bounding box center [791, 410] width 46 height 46
click at [793, 410] on icon "Video Player" at bounding box center [791, 410] width 46 height 46
click at [603, 417] on icon "Video Player" at bounding box center [608, 410] width 46 height 46
click at [597, 412] on icon "Video Player" at bounding box center [608, 410] width 46 height 46
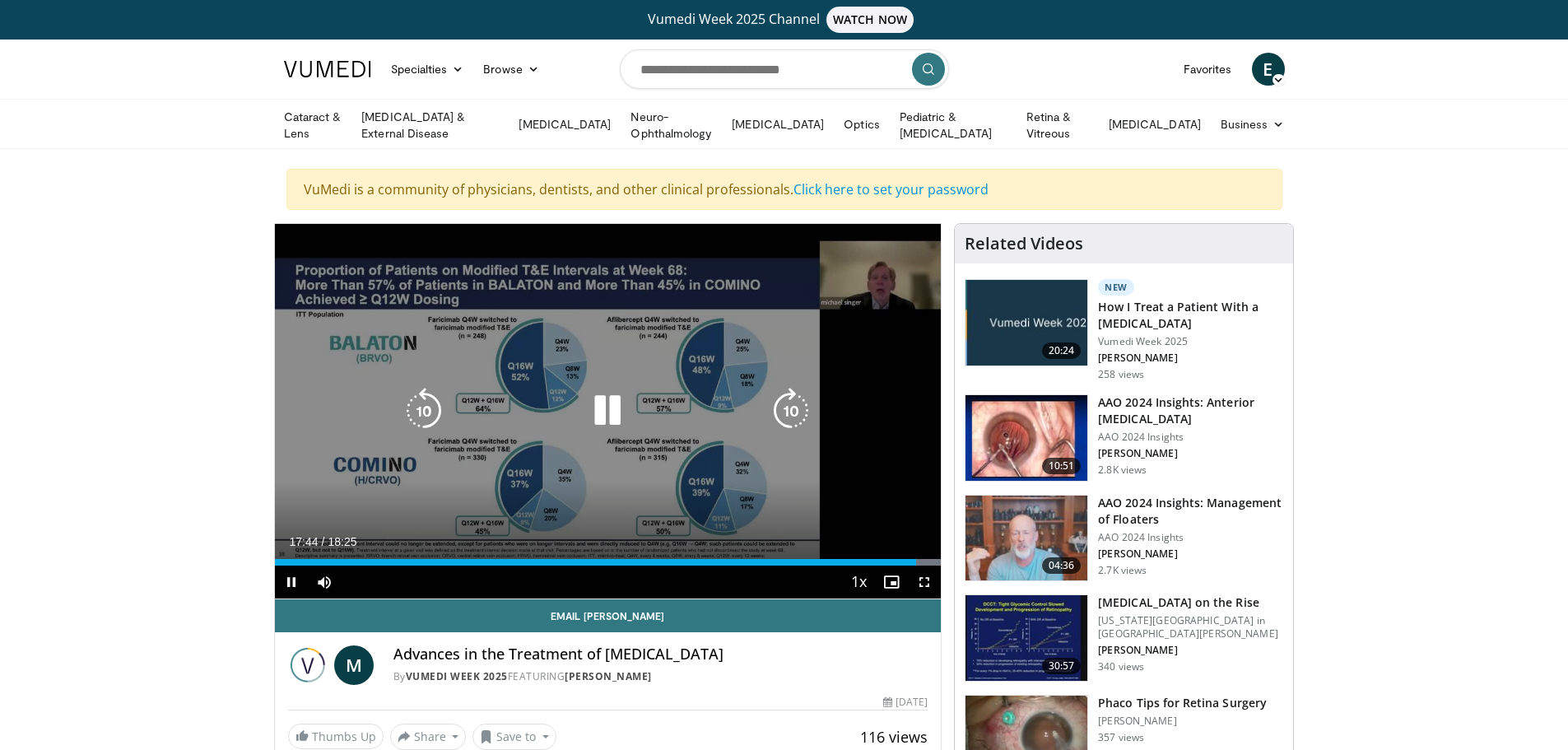
click at [605, 414] on icon "Video Player" at bounding box center [608, 410] width 46 height 46
click at [592, 419] on icon "Video Player" at bounding box center [608, 410] width 46 height 46
